Goal: Task Accomplishment & Management: Manage account settings

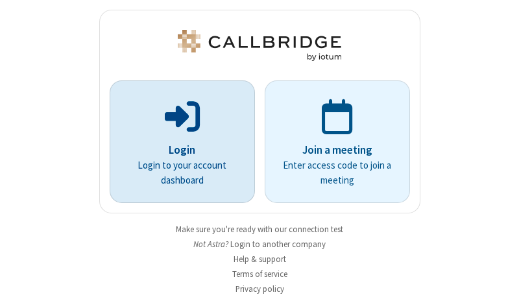
click at [177, 150] on p "Login" at bounding box center [182, 150] width 109 height 17
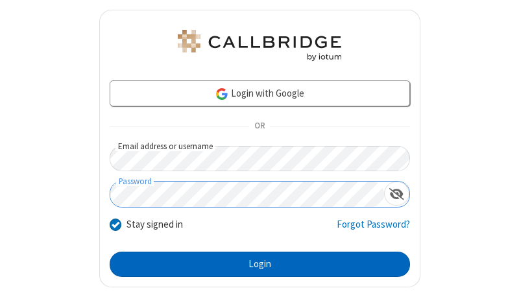
click at [254, 264] on button "Login" at bounding box center [260, 265] width 300 height 26
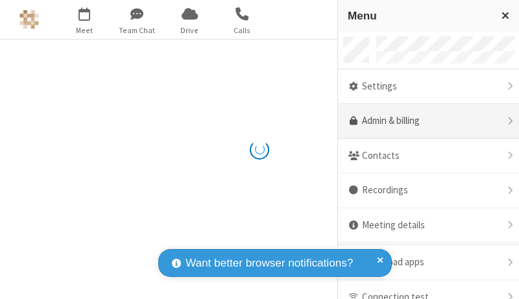
click at [424, 121] on link "Admin & billing" at bounding box center [428, 121] width 181 height 35
